Goal: Task Accomplishment & Management: Manage account settings

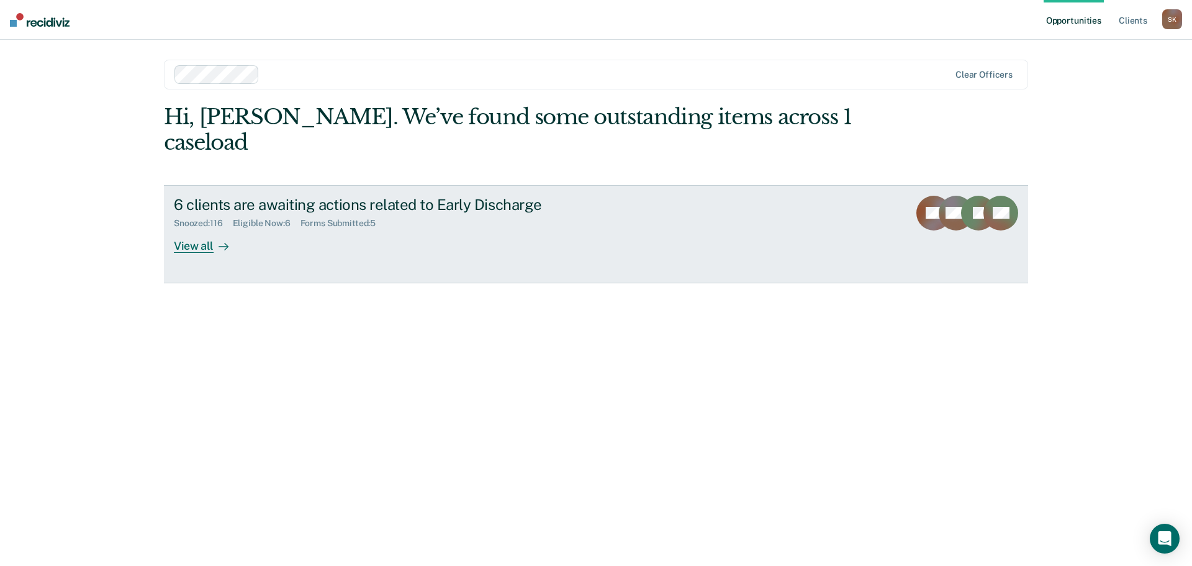
click at [193, 229] on div "View all" at bounding box center [209, 241] width 70 height 24
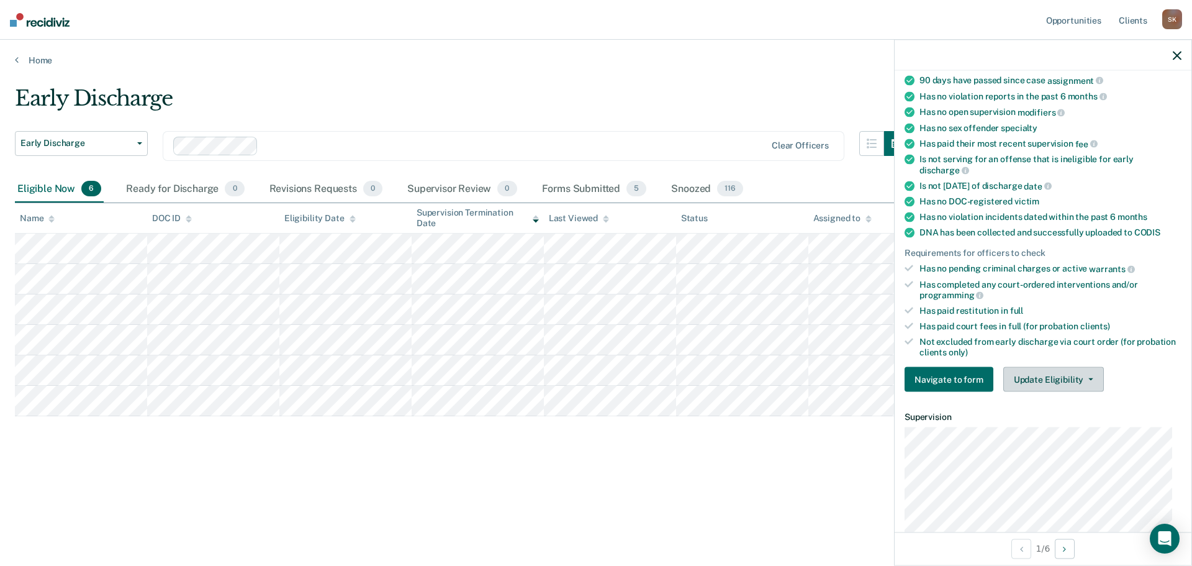
scroll to position [124, 0]
click at [1029, 378] on button "Update Eligibility" at bounding box center [1054, 378] width 101 height 25
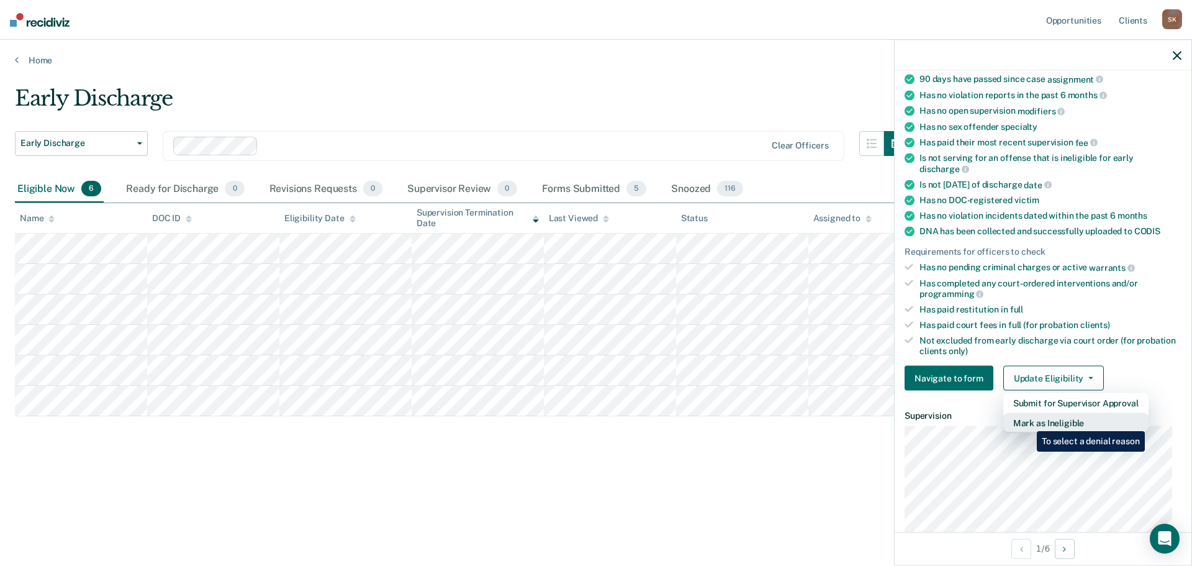
click at [1028, 422] on button "Mark as Ineligible" at bounding box center [1076, 423] width 145 height 20
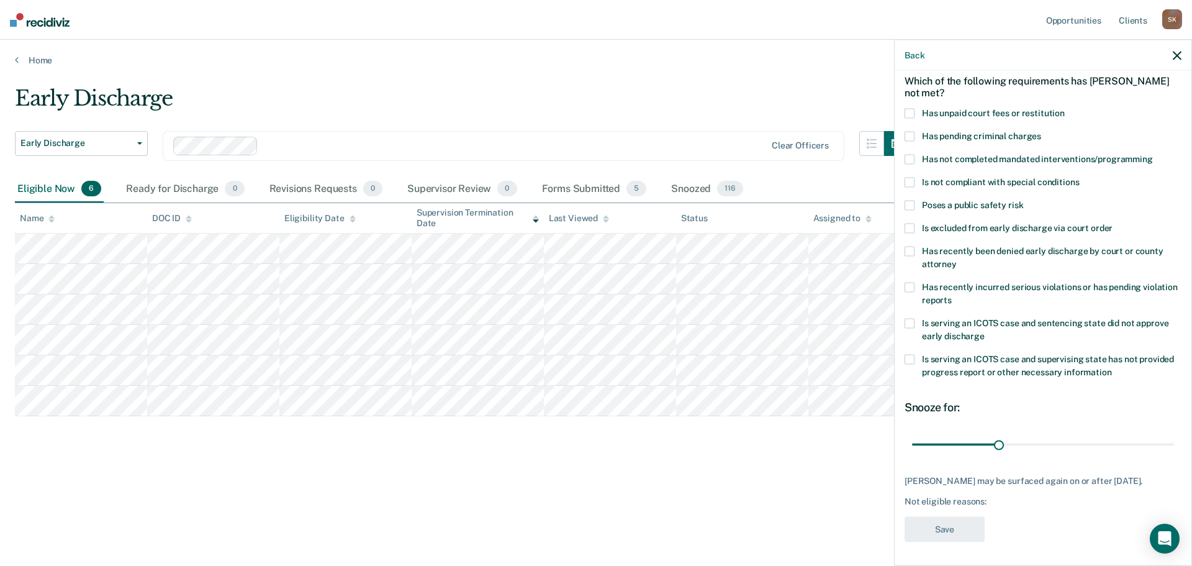
click at [958, 117] on label "Has unpaid court fees or restitution" at bounding box center [1043, 114] width 277 height 13
click at [1065, 108] on input "Has unpaid court fees or restitution" at bounding box center [1065, 108] width 0 height 0
drag, startPoint x: 934, startPoint y: 444, endPoint x: 971, endPoint y: 448, distance: 36.9
type input "81"
click at [971, 448] on input "range" at bounding box center [1043, 444] width 262 height 22
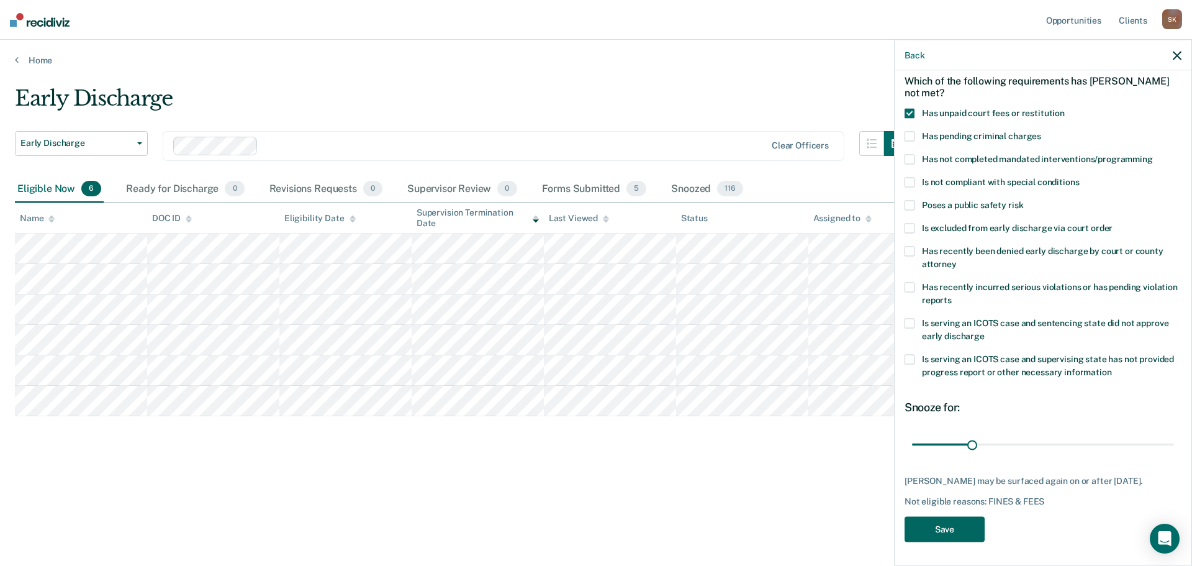
click at [955, 526] on button "Save" at bounding box center [945, 528] width 80 height 25
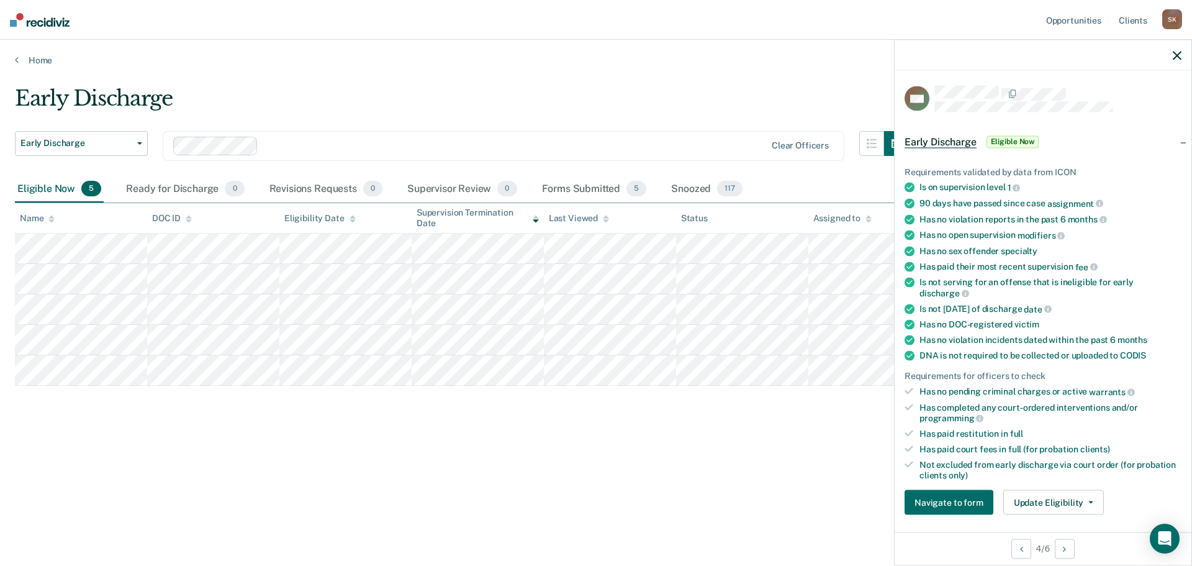
scroll to position [186, 0]
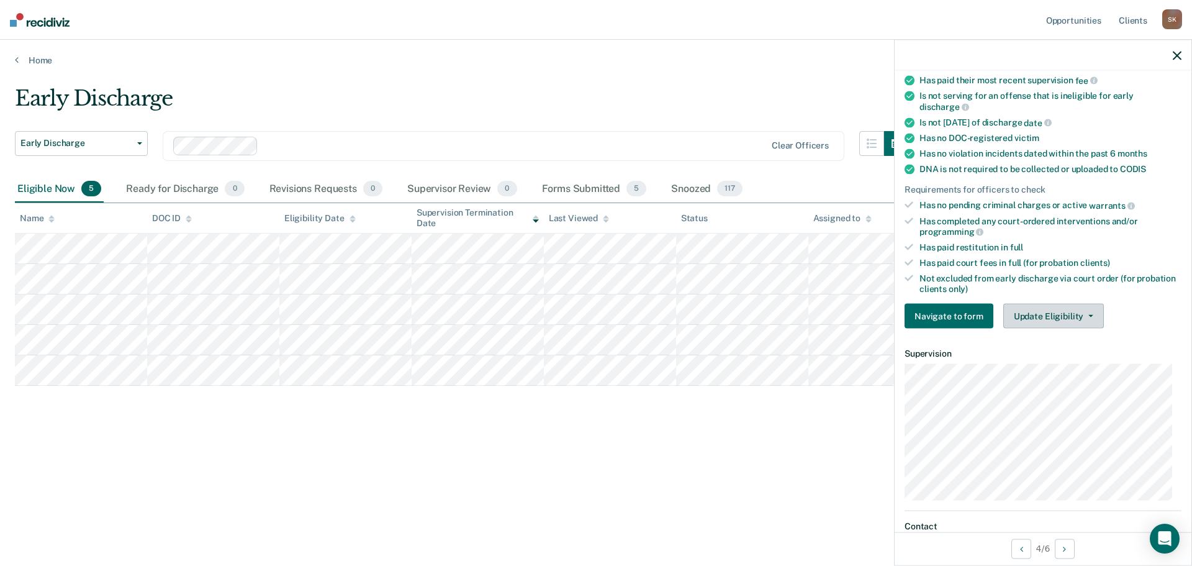
click at [1034, 315] on button "Update Eligibility" at bounding box center [1054, 316] width 101 height 25
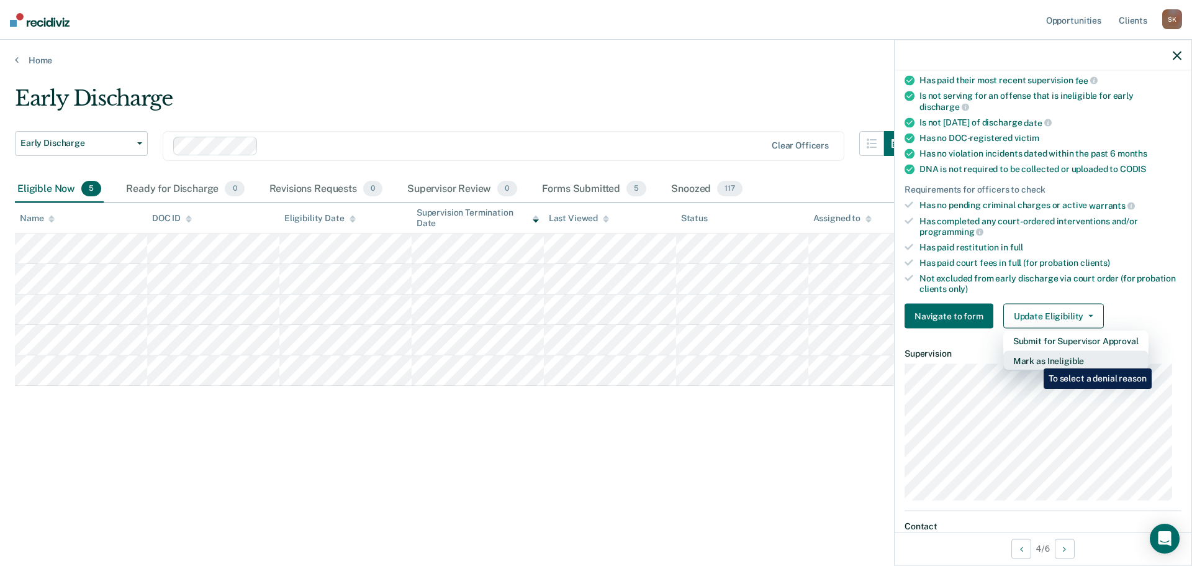
click at [1035, 359] on button "Mark as Ineligible" at bounding box center [1076, 361] width 145 height 20
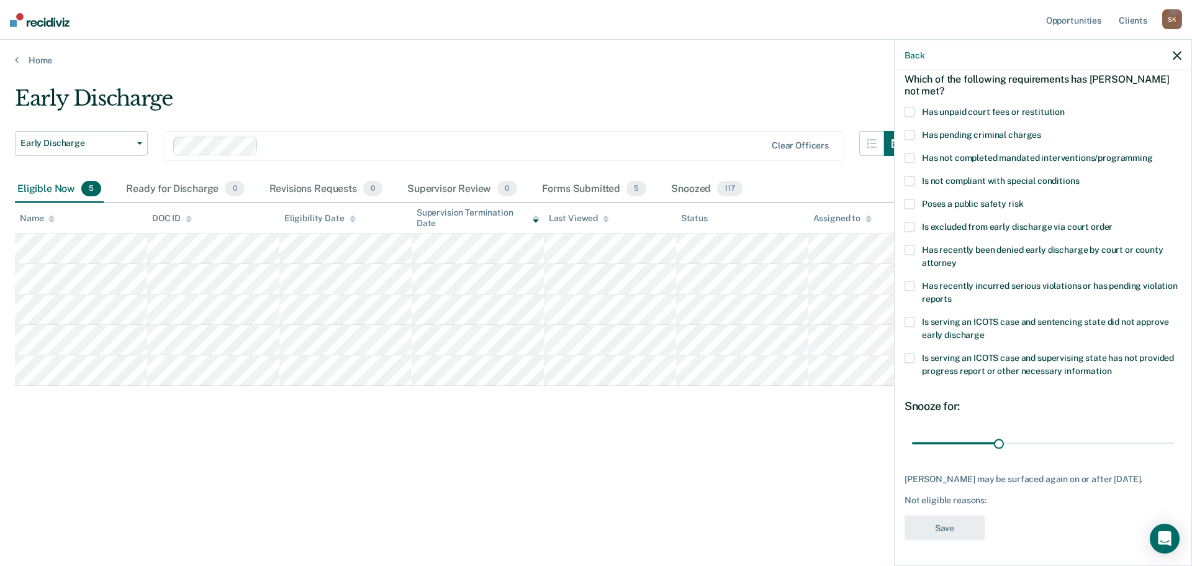
scroll to position [57, 0]
click at [966, 156] on span "Has not completed mandated interventions/programming" at bounding box center [1037, 158] width 231 height 10
click at [1153, 154] on input "Has not completed mandated interventions/programming" at bounding box center [1153, 154] width 0 height 0
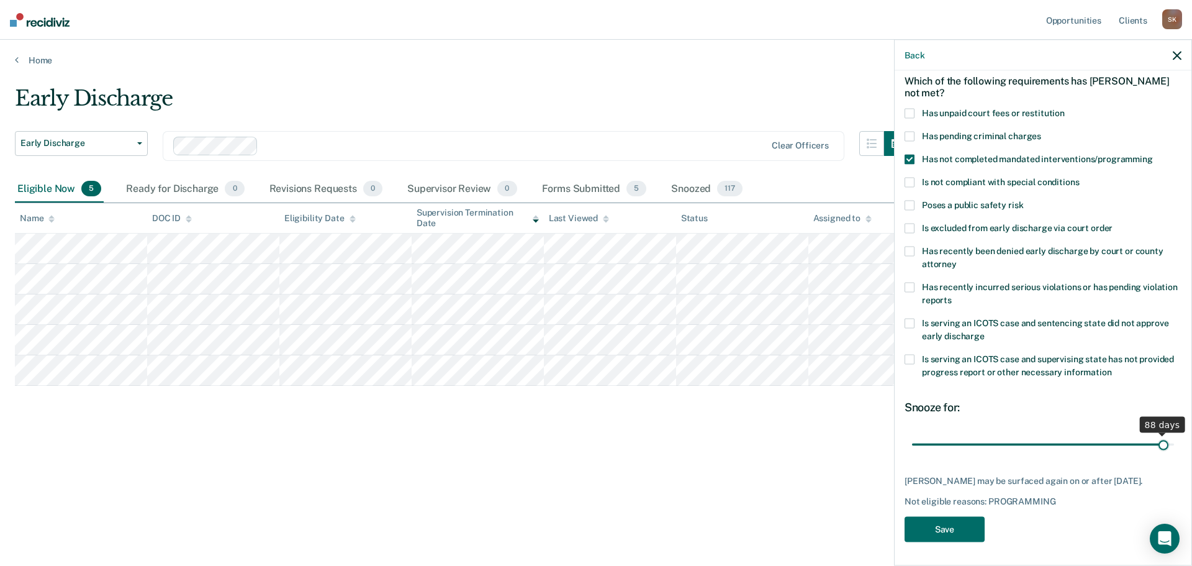
drag, startPoint x: 993, startPoint y: 445, endPoint x: 1156, endPoint y: 440, distance: 162.8
type input "88"
click at [1156, 440] on input "range" at bounding box center [1043, 444] width 262 height 22
click at [952, 522] on button "Save" at bounding box center [945, 528] width 80 height 25
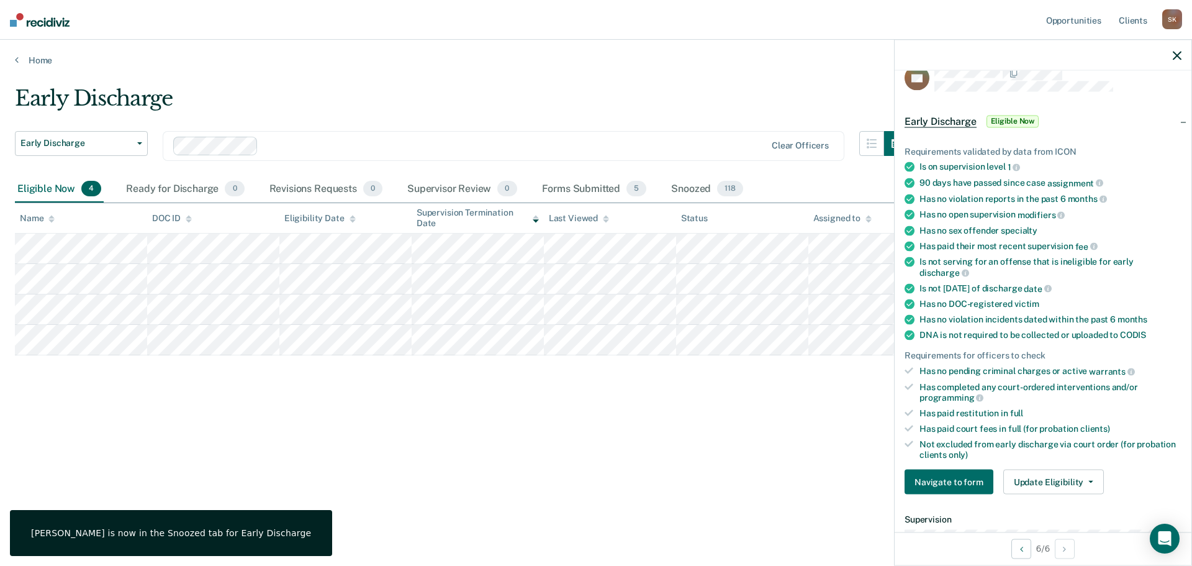
scroll to position [0, 0]
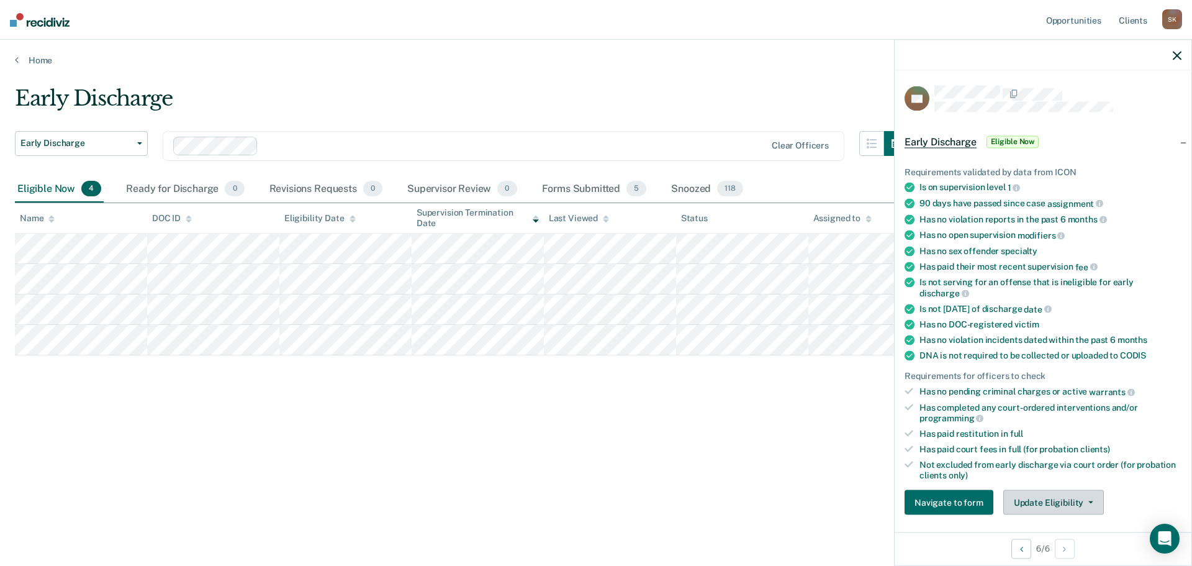
click at [1075, 498] on button "Update Eligibility" at bounding box center [1054, 502] width 101 height 25
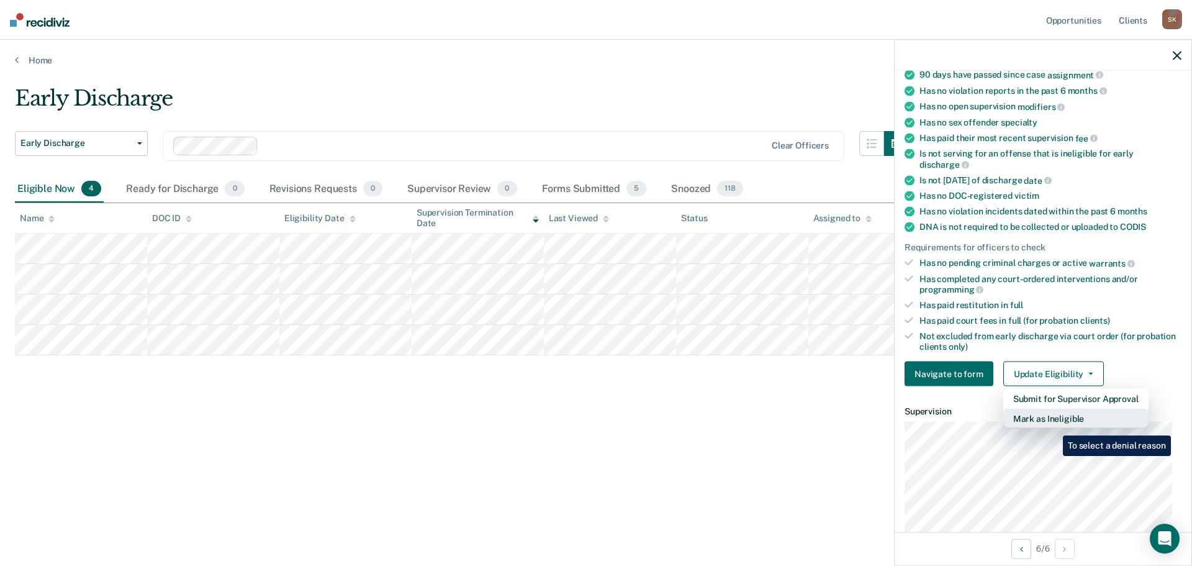
click at [1053, 420] on button "Mark as Ineligible" at bounding box center [1076, 419] width 145 height 20
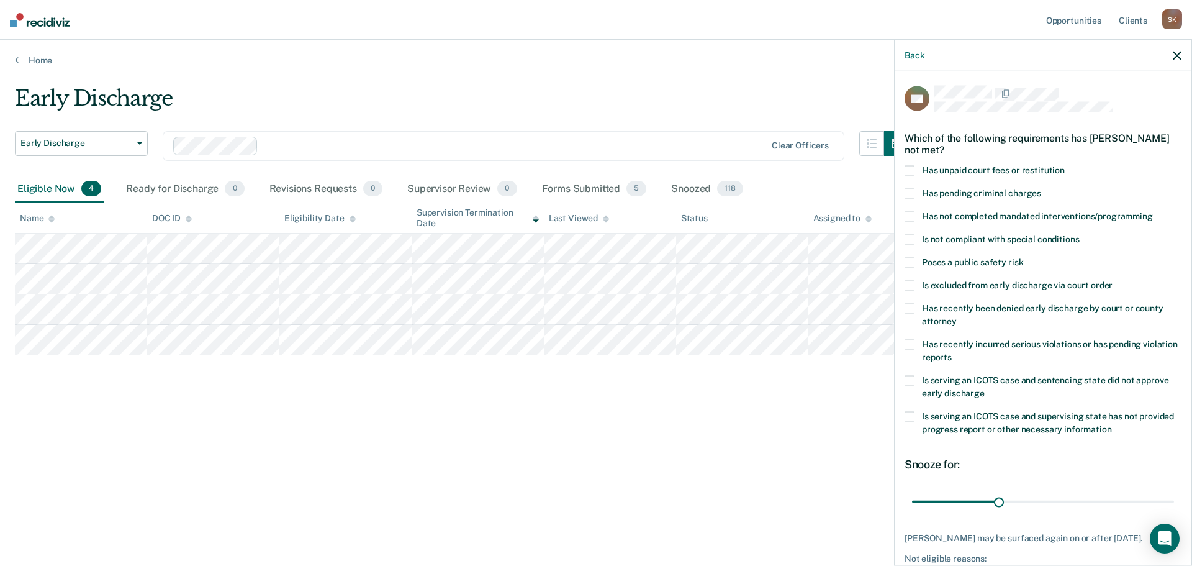
click at [927, 214] on span "Has not completed mandated interventions/programming" at bounding box center [1037, 216] width 231 height 10
click at [1153, 211] on input "Has not completed mandated interventions/programming" at bounding box center [1153, 211] width 0 height 0
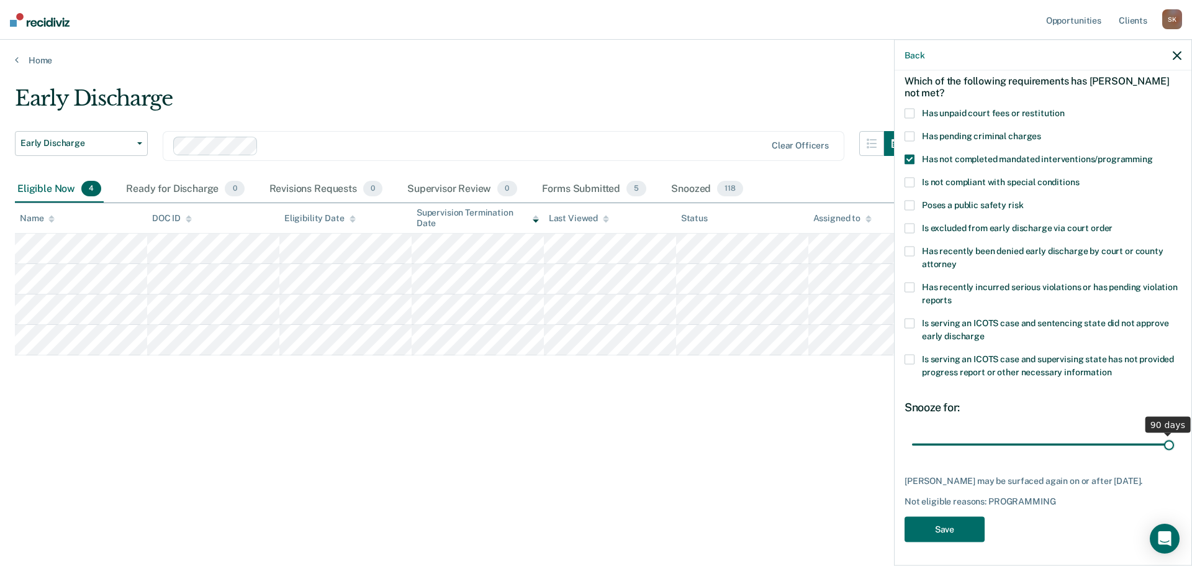
drag, startPoint x: 999, startPoint y: 443, endPoint x: 1182, endPoint y: 427, distance: 183.3
type input "90"
click at [1174, 433] on input "range" at bounding box center [1043, 444] width 262 height 22
click at [956, 521] on button "Save" at bounding box center [945, 528] width 80 height 25
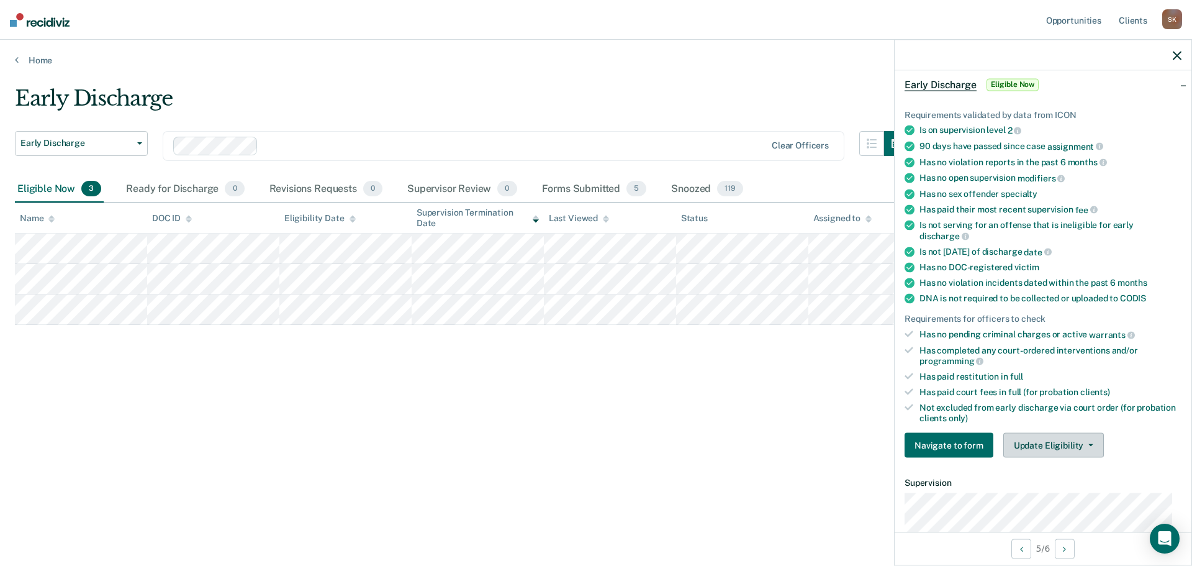
click at [1078, 451] on button "Update Eligibility" at bounding box center [1054, 445] width 101 height 25
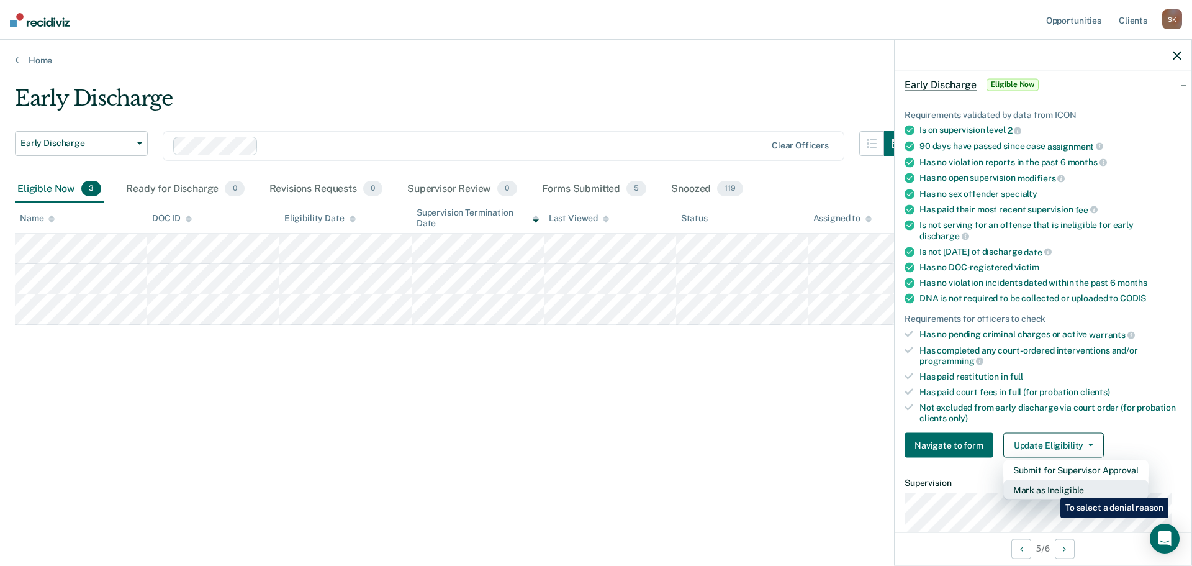
click at [1051, 488] on button "Mark as Ineligible" at bounding box center [1076, 490] width 145 height 20
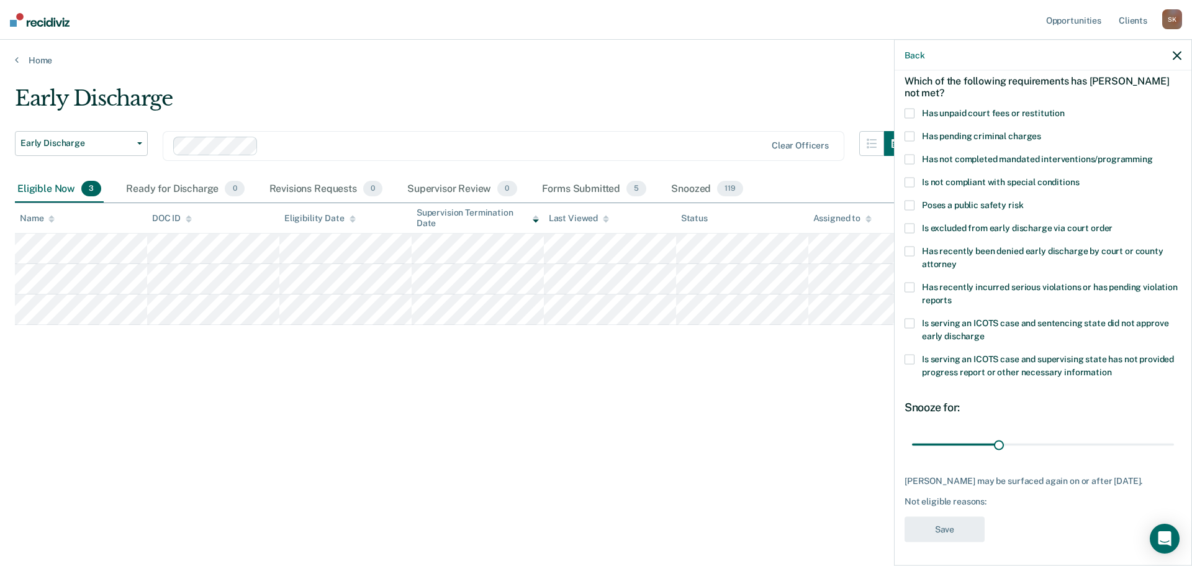
click at [946, 111] on span "Has unpaid court fees or restitution" at bounding box center [993, 112] width 143 height 10
click at [1065, 108] on input "Has unpaid court fees or restitution" at bounding box center [1065, 108] width 0 height 0
click at [946, 160] on span "Has not completed mandated interventions/programming" at bounding box center [1037, 158] width 231 height 10
click at [1153, 154] on input "Has not completed mandated interventions/programming" at bounding box center [1153, 154] width 0 height 0
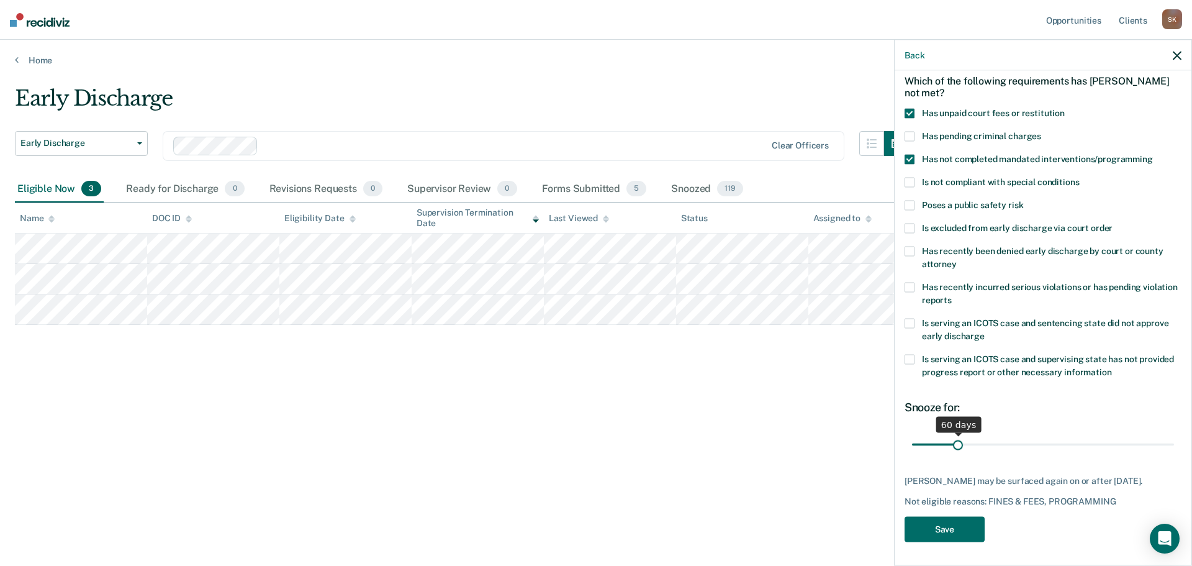
drag, startPoint x: 938, startPoint y: 445, endPoint x: 956, endPoint y: 443, distance: 18.7
click at [956, 443] on input "range" at bounding box center [1043, 444] width 262 height 22
click at [959, 443] on input "range" at bounding box center [1043, 444] width 262 height 22
type input "63"
click at [966, 528] on button "Save" at bounding box center [945, 528] width 80 height 25
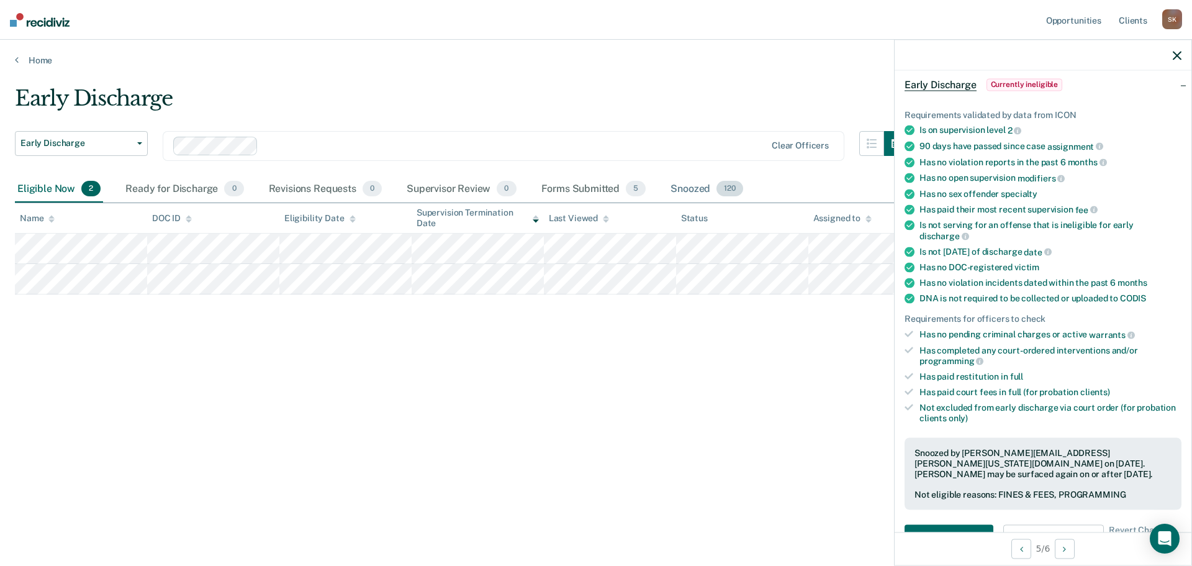
click at [702, 184] on div "Snoozed 120" at bounding box center [707, 189] width 78 height 27
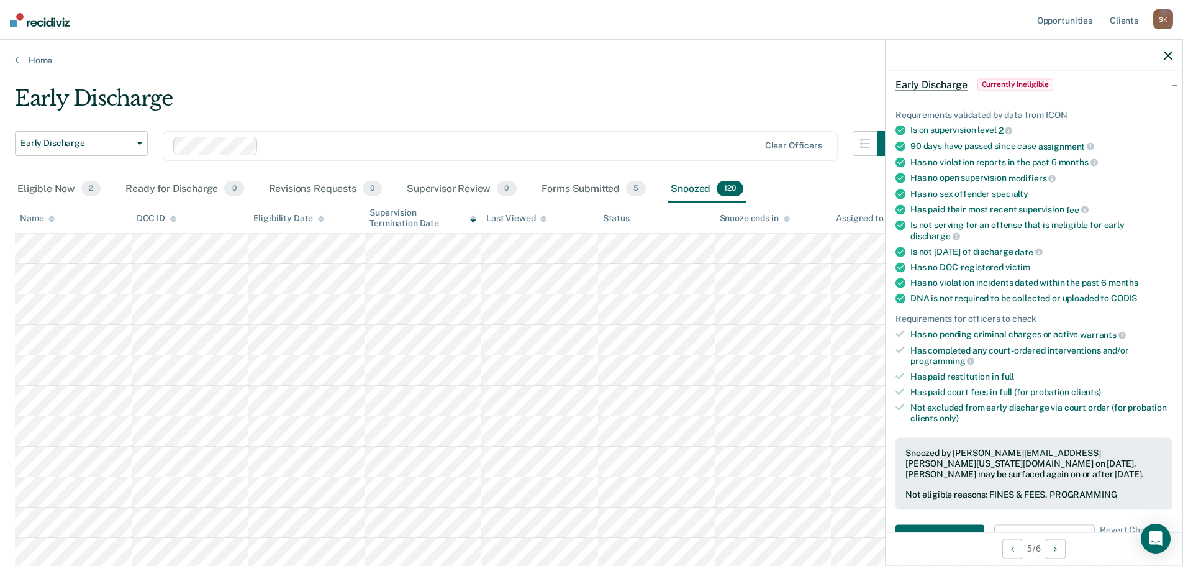
click at [54, 224] on th "Name" at bounding box center [73, 218] width 117 height 30
click at [56, 219] on th "Name" at bounding box center [73, 218] width 117 height 30
click at [54, 219] on icon at bounding box center [51, 219] width 6 height 8
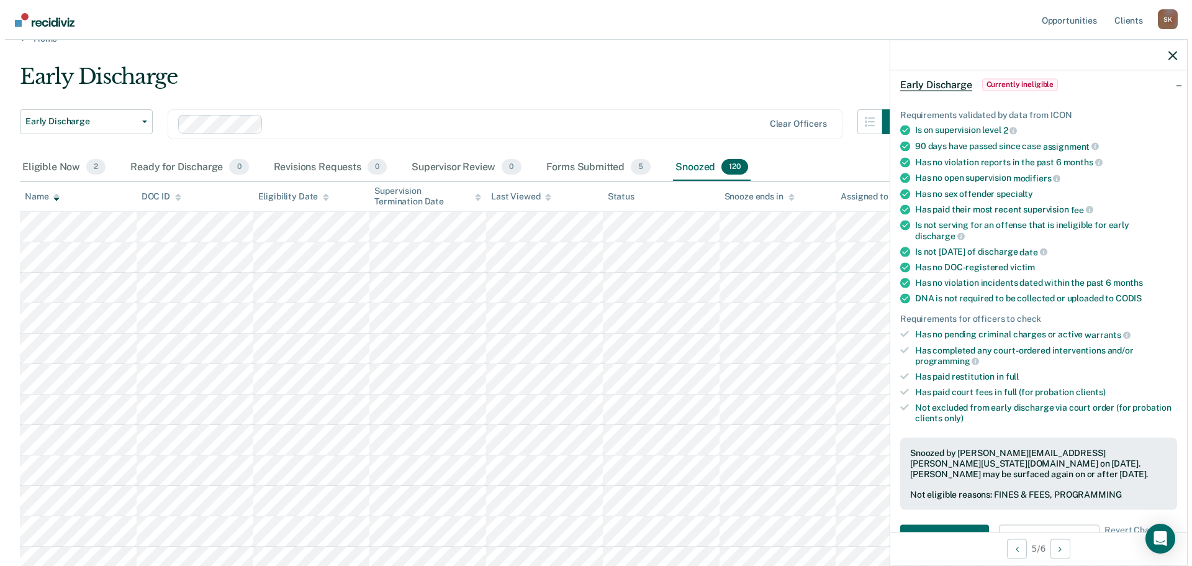
scroll to position [0, 0]
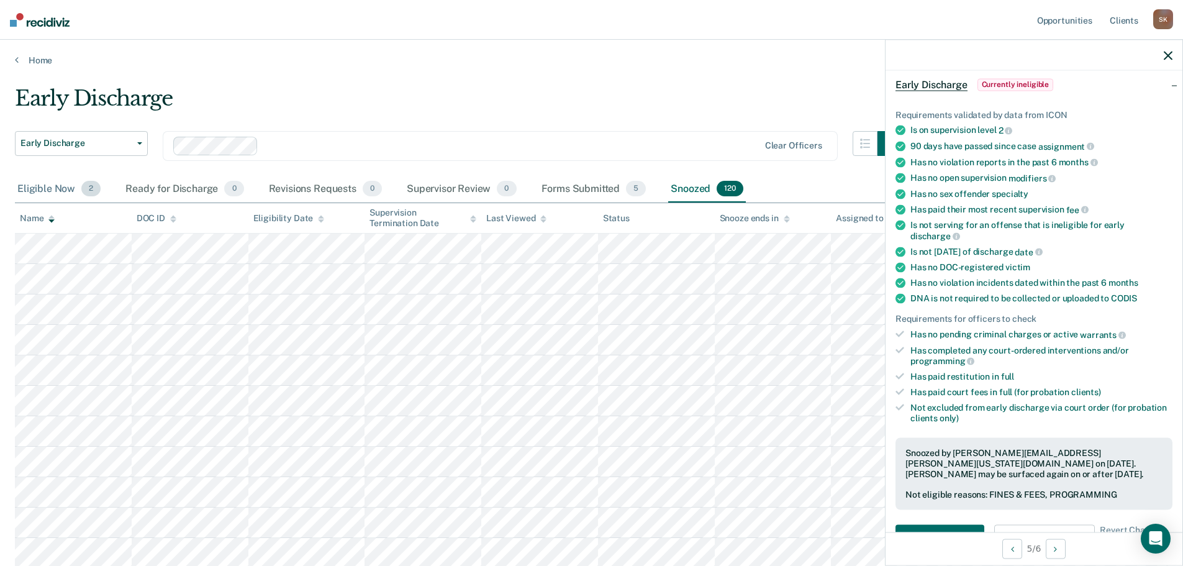
click at [34, 194] on div "Eligible Now 2" at bounding box center [59, 189] width 88 height 27
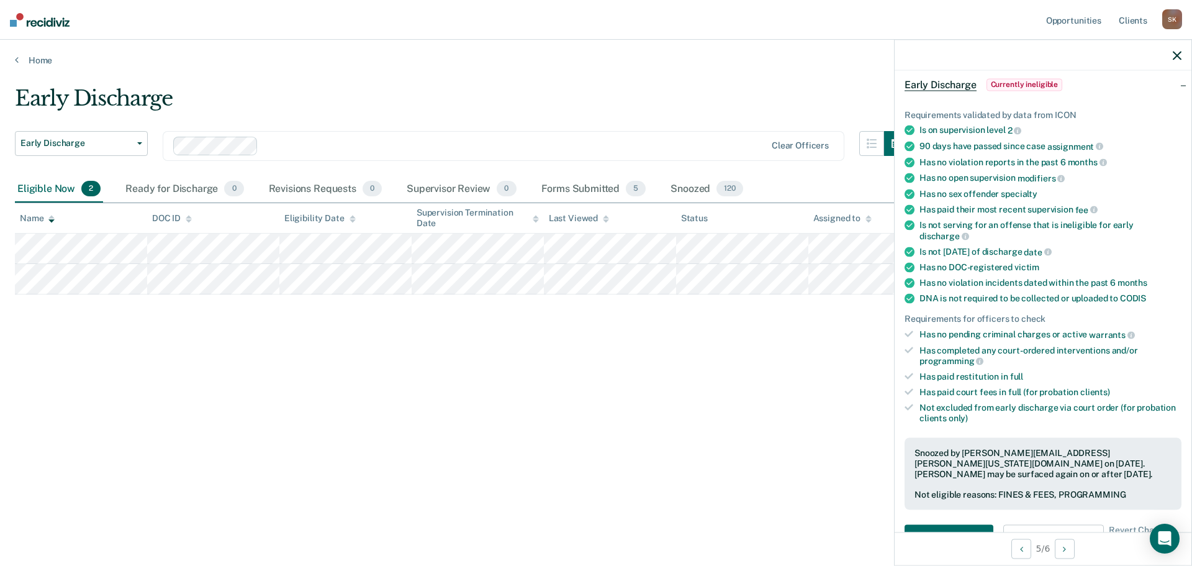
click at [1169, 57] on div at bounding box center [1043, 55] width 297 height 31
click at [1176, 57] on icon "button" at bounding box center [1177, 55] width 9 height 9
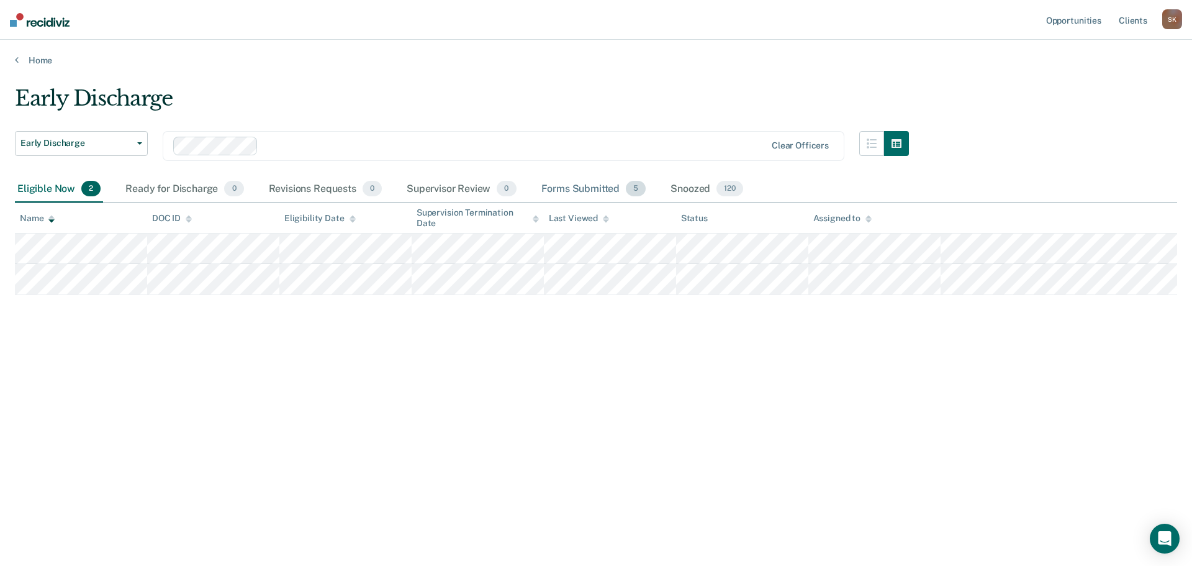
click at [578, 196] on div "Forms Submitted 5" at bounding box center [594, 189] width 110 height 27
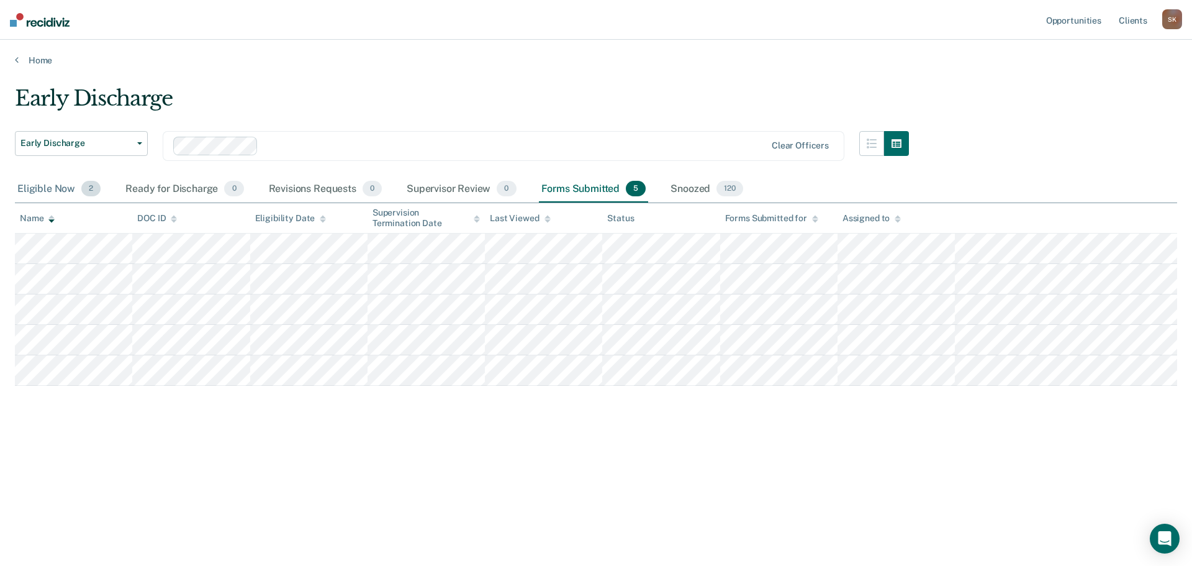
click at [55, 188] on div "Eligible Now 2" at bounding box center [59, 189] width 88 height 27
